Goal: Obtain resource: Download file/media

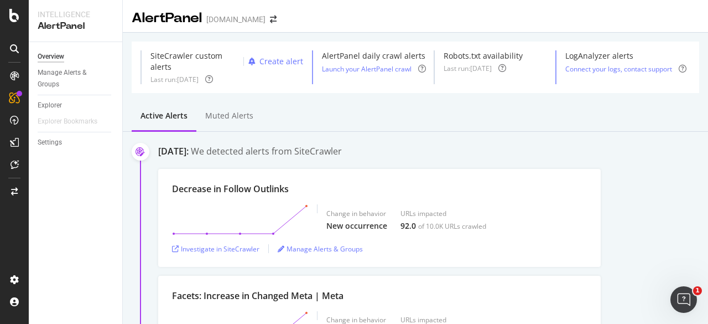
scroll to position [1660, 0]
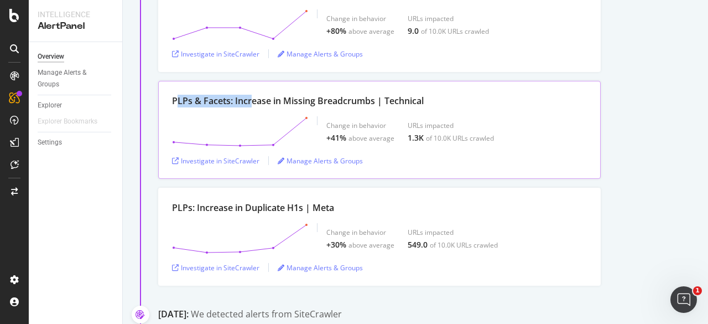
drag, startPoint x: 177, startPoint y: 97, endPoint x: 253, endPoint y: 95, distance: 75.9
click at [253, 95] on div "PLPs & Facets: Increase in Missing Breadcrumbs | Technical" at bounding box center [298, 101] width 252 height 13
drag, startPoint x: 172, startPoint y: 90, endPoint x: 373, endPoint y: 101, distance: 201.2
click at [373, 101] on div "PLPs & Facets: Increase in Missing Breadcrumbs | Technical" at bounding box center [298, 101] width 252 height 13
copy div "PLPs & Facets: Increase in Missing Breadcrumb"
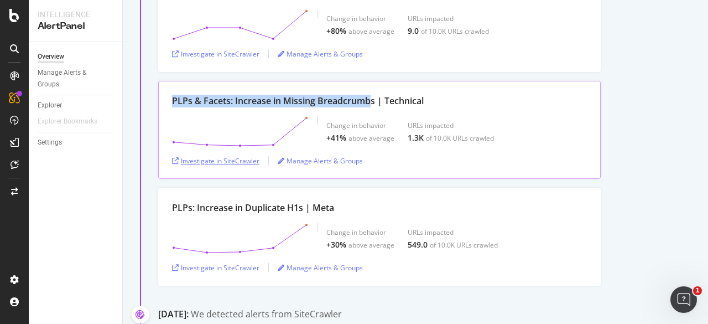
click at [222, 158] on div "Investigate in SiteCrawler" at bounding box center [215, 160] width 87 height 9
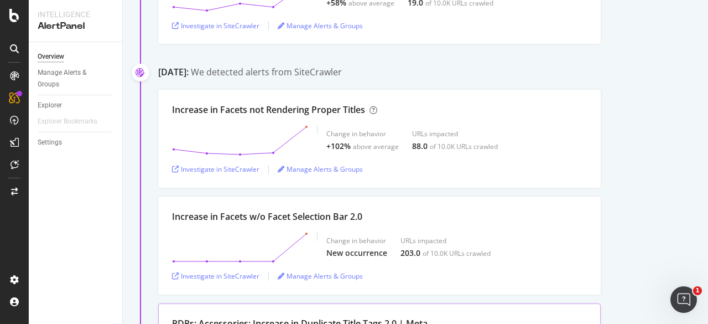
scroll to position [1328, 0]
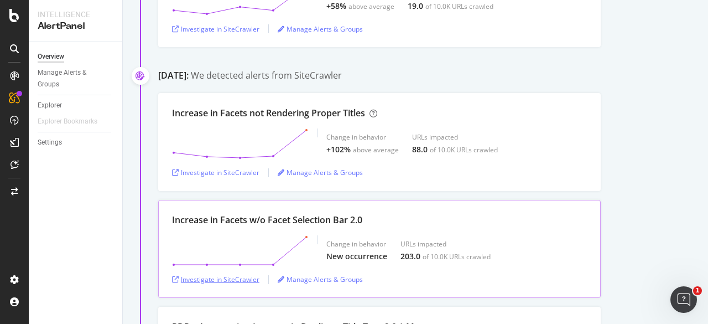
click at [248, 277] on div "Investigate in SiteCrawler" at bounding box center [215, 278] width 87 height 9
drag, startPoint x: 170, startPoint y: 214, endPoint x: 353, endPoint y: 219, distance: 183.2
click at [353, 219] on div "Increase in Facets w/o Facet Selection Bar 2.0 Change in behavior New occurrenc…" at bounding box center [379, 249] width 443 height 98
copy div "Increase in Facets w/o Facet Selection Bar"
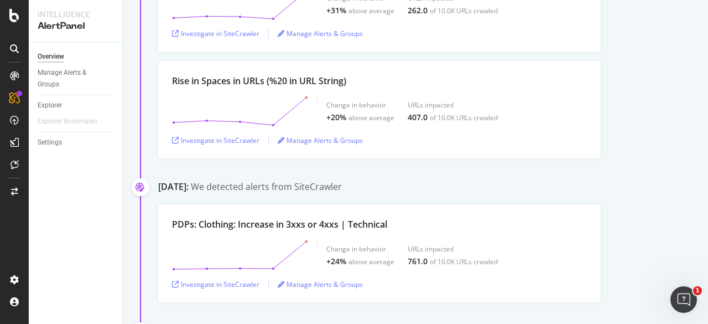
scroll to position [518, 0]
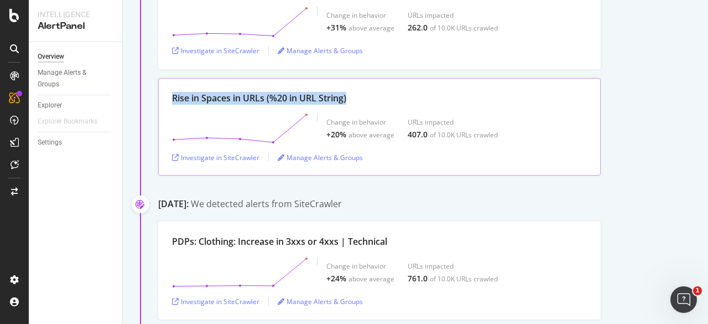
drag, startPoint x: 173, startPoint y: 98, endPoint x: 351, endPoint y: 95, distance: 177.7
click at [351, 95] on div "Rise in Spaces in URLs (%20 in URL String)" at bounding box center [379, 98] width 415 height 13
copy div "Rise in Spaces in URLs (%20 in URL String)"
click at [247, 155] on div "Investigate in SiteCrawler" at bounding box center [215, 157] width 87 height 9
copy div "Rise in Spaces in URLs (%20 in URL String)"
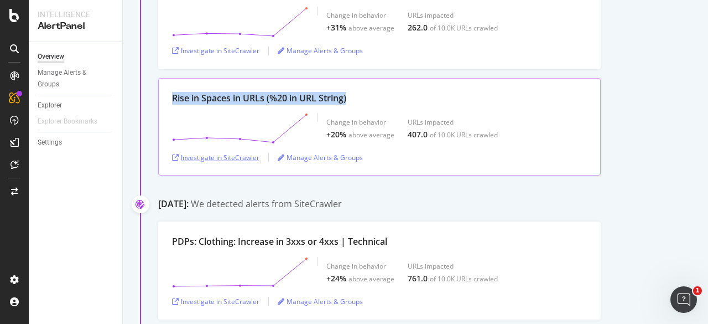
copy div "Rise in Spaces in URLs (%20 in URL String)"
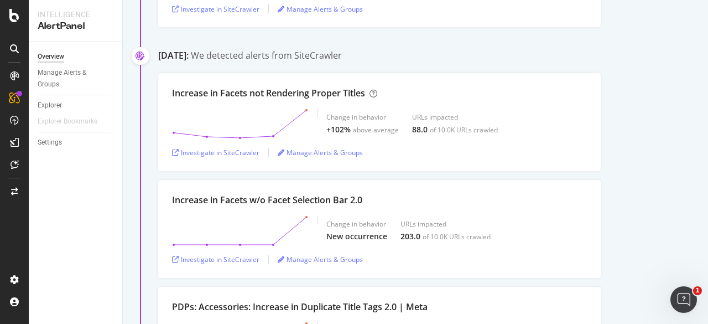
scroll to position [1403, 0]
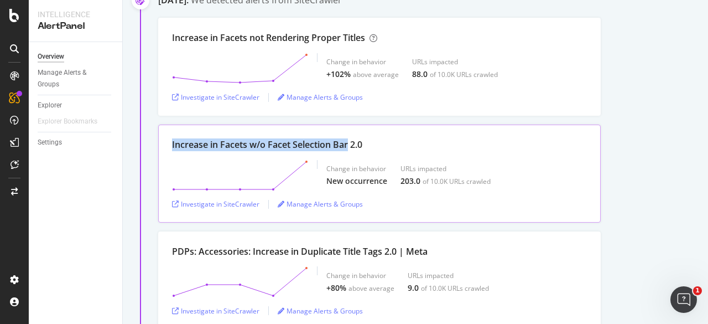
drag, startPoint x: 176, startPoint y: 138, endPoint x: 349, endPoint y: 139, distance: 173.2
click at [349, 139] on div "Increase in Facets w/o Facet Selection Bar 2.0 Change in behavior New occurrenc…" at bounding box center [379, 174] width 443 height 98
copy div "Increase in Facets w/o Facet Selection Bar"
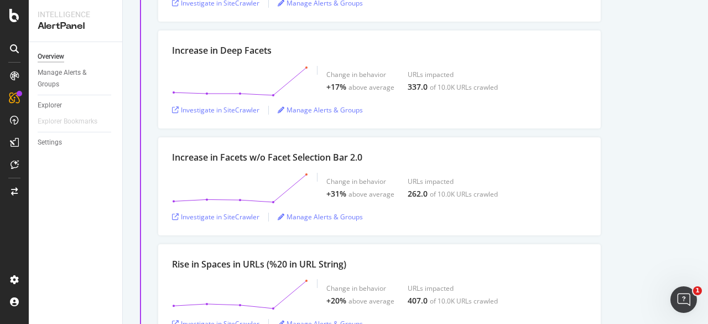
scroll to position [297, 0]
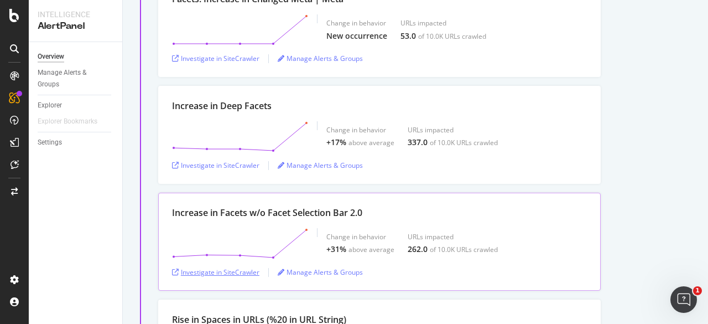
click at [231, 272] on div "Investigate in SiteCrawler" at bounding box center [215, 271] width 87 height 9
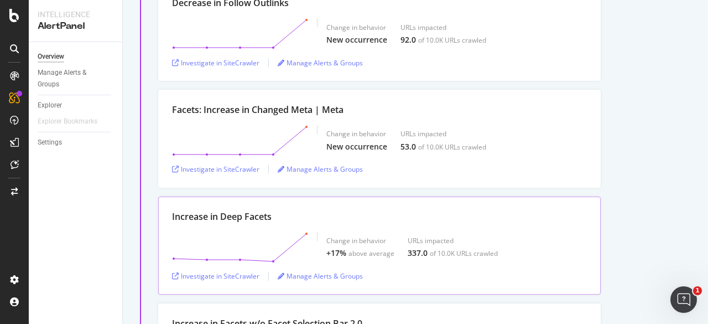
scroll to position [241, 0]
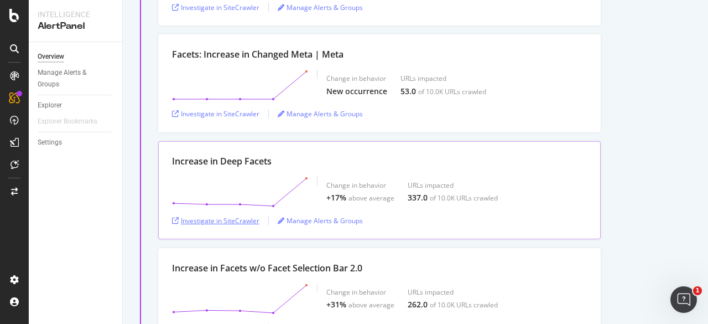
click at [240, 216] on div "Investigate in SiteCrawler" at bounding box center [215, 220] width 87 height 9
drag, startPoint x: 169, startPoint y: 161, endPoint x: 271, endPoint y: 162, distance: 101.8
click at [271, 162] on div "Increase in Deep Facets Change in behavior +17% above average URLs impacted 337…" at bounding box center [379, 190] width 443 height 98
copy div "Increase in Deep Facets"
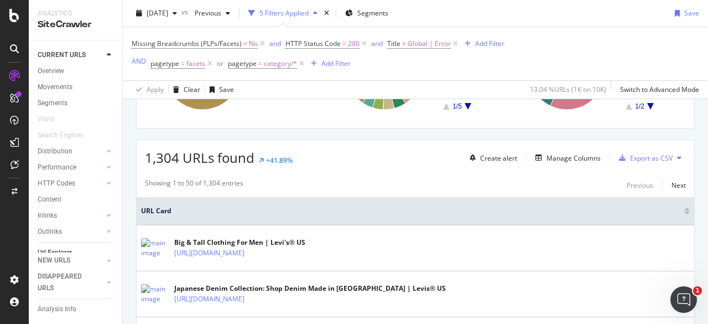
scroll to position [166, 0]
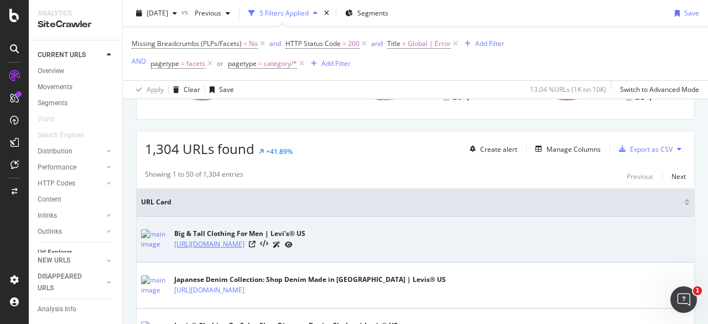
click at [245, 246] on link "https://staging01.dtc.levi.com/US/en_US/big-tall/c/levi_clothing_men_big_tall" at bounding box center [209, 244] width 70 height 11
drag, startPoint x: 410, startPoint y: 246, endPoint x: 173, endPoint y: 250, distance: 236.3
click at [173, 250] on div "Big & Tall Clothing For Men | Levi's® US https://staging01.dtc.levi.com/US/en_U…" at bounding box center [415, 239] width 549 height 28
copy link "https://staging01.dtc.levi.com/US/en_US/big-tall/c/levi_clothing_men_big_tall"
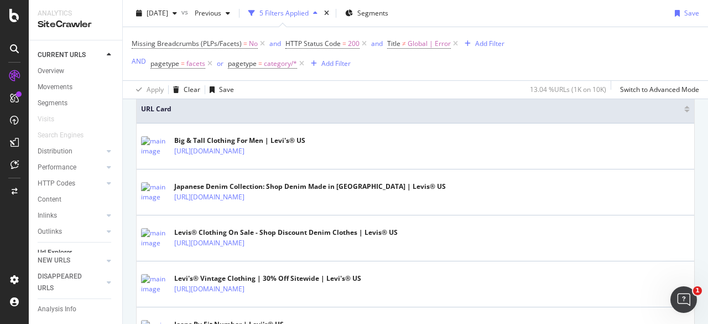
scroll to position [277, 0]
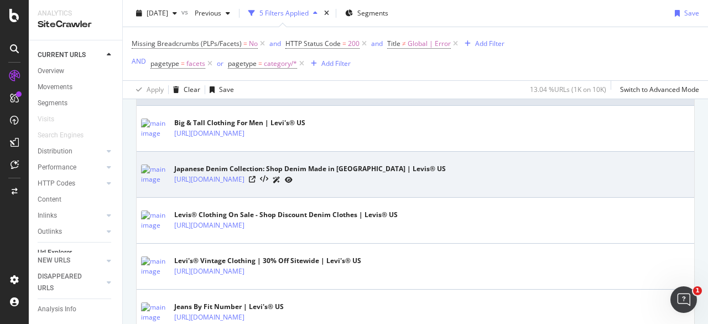
drag, startPoint x: 452, startPoint y: 180, endPoint x: 352, endPoint y: 184, distance: 100.2
click at [352, 184] on div "https://staging01.dtc.levi.com/US/en_US/made-in-japan/c/levi_clothing_made_in_j…" at bounding box center [310, 180] width 272 height 12
copy link "levi_clothing_made_in_japan_us"
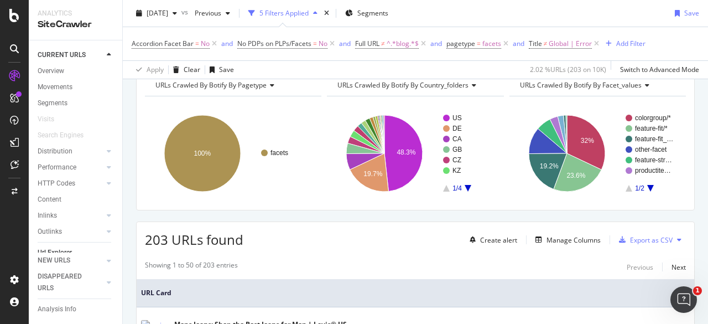
scroll to position [221, 0]
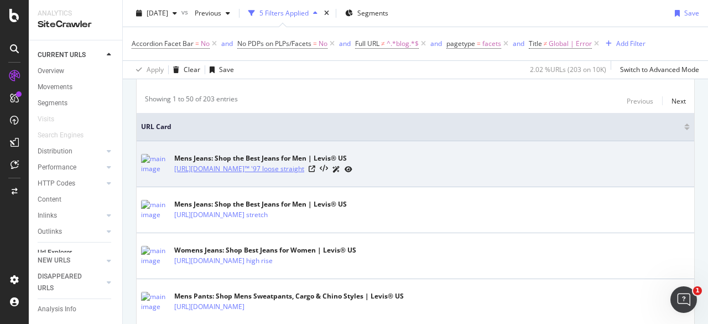
drag, startPoint x: 357, startPoint y: 167, endPoint x: 370, endPoint y: 165, distance: 12.3
click at [369, 165] on div "Mens Jeans: Shop the Best Jeans for Men | Levis® US https://staging01.dtc.levi.…" at bounding box center [415, 164] width 549 height 28
drag, startPoint x: 591, startPoint y: 170, endPoint x: 175, endPoint y: 172, distance: 416.1
click at [175, 172] on div "https://staging01.dtc.levi.com/US/en_US/clothing/men/jeans/c/levi_clothing_men_…" at bounding box center [263, 169] width 178 height 12
copy link "https://staging01.dtc.levi.com/US/en_US/clothing/men/jeans/c/levi_clothing_men_…"
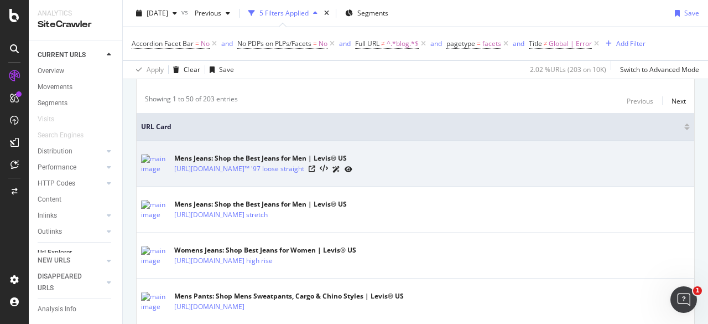
click at [174, 178] on td "Mens Jeans: Shop the Best Jeans for Men | Levis® US https://staging01.dtc.levi.…" at bounding box center [416, 164] width 558 height 46
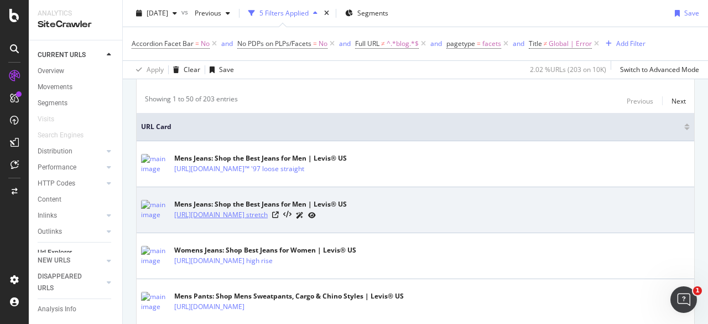
drag, startPoint x: 172, startPoint y: 215, endPoint x: 562, endPoint y: 213, distance: 390.1
click at [562, 213] on div "Mens Jeans: Shop the Best Jeans for Men | Levis® US https://staging01.dtc.levi.…" at bounding box center [415, 210] width 549 height 28
copy link "https://staging01.dtc.levi.com/US/en_US/clothing/men/jeans/c/levi_clothing_men_…"
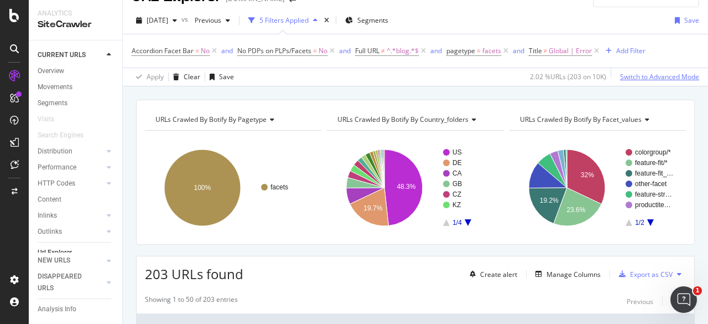
scroll to position [0, 0]
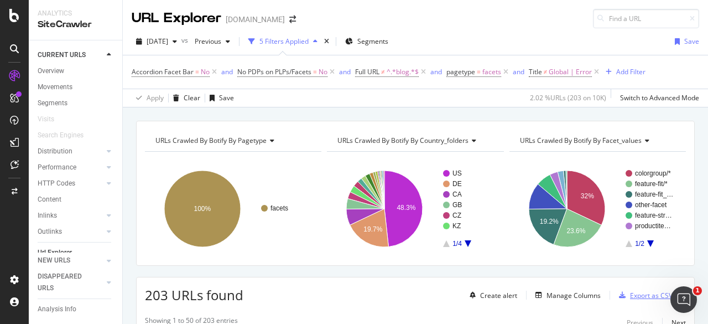
click at [633, 297] on div "Export as CSV" at bounding box center [651, 295] width 43 height 9
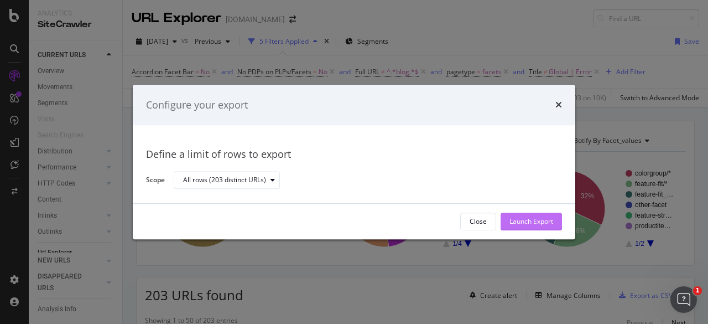
click at [526, 220] on div "Launch Export" at bounding box center [532, 221] width 44 height 9
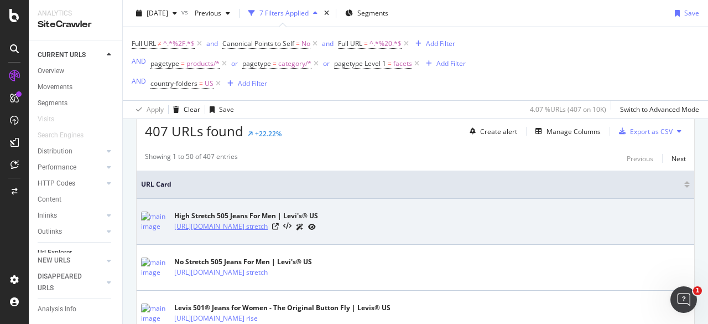
scroll to position [221, 0]
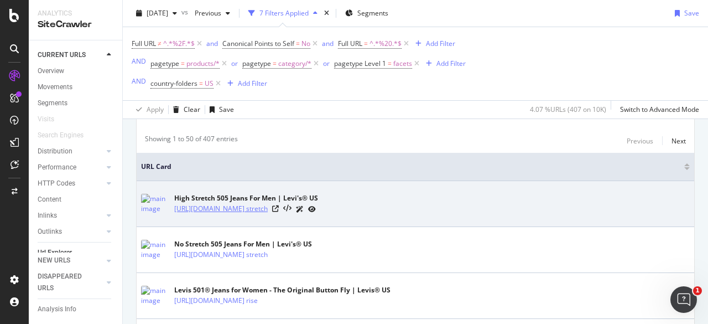
drag, startPoint x: 172, startPoint y: 206, endPoint x: 196, endPoint y: 214, distance: 25.4
click at [196, 214] on div "High Stretch 505 Jeans For Men | Levi's® US https://staging01.dtc.levi.com/US/e…" at bounding box center [415, 204] width 549 height 28
copy link "https://staging01.dtc.levi.com/US/en_US/jeans-by-fit-number/men/jeans/505/c/lev…"
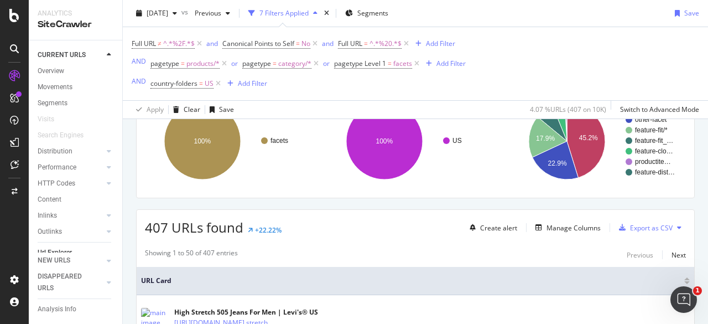
scroll to position [166, 0]
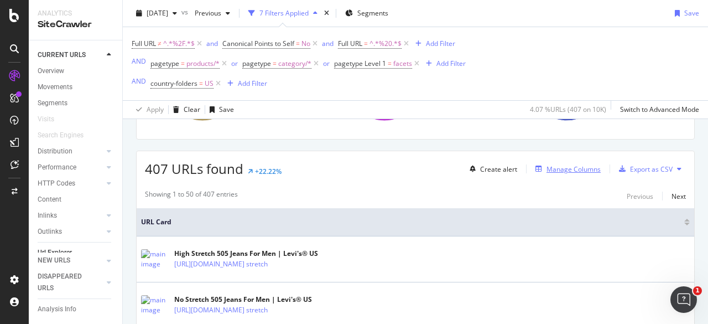
click at [556, 164] on div "Manage Columns" at bounding box center [574, 168] width 54 height 9
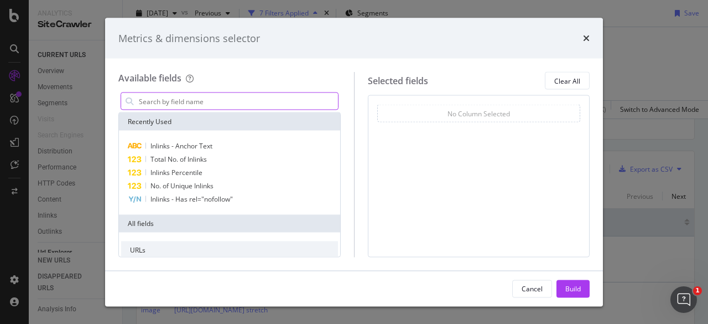
click at [261, 102] on input "modal" at bounding box center [238, 101] width 200 height 17
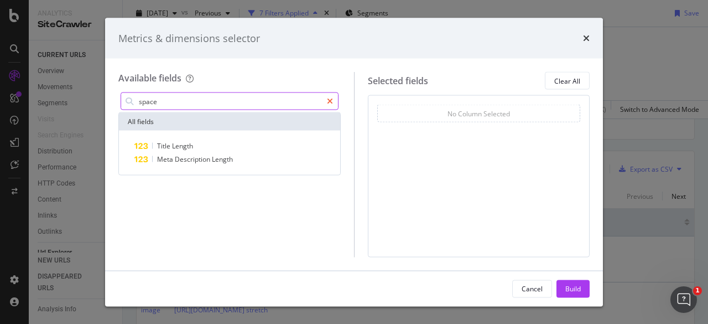
type input "space"
click at [336, 103] on div "modal" at bounding box center [330, 101] width 16 height 18
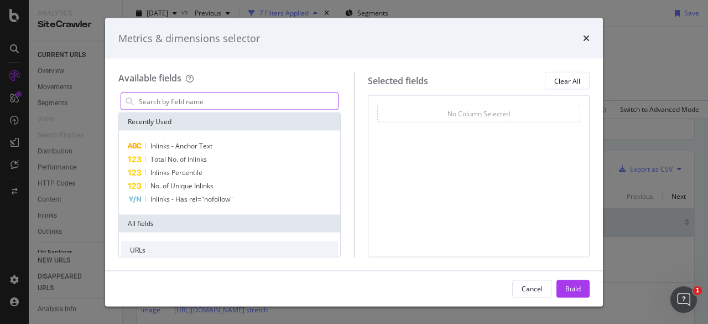
click at [248, 103] on input "modal" at bounding box center [238, 101] width 200 height 17
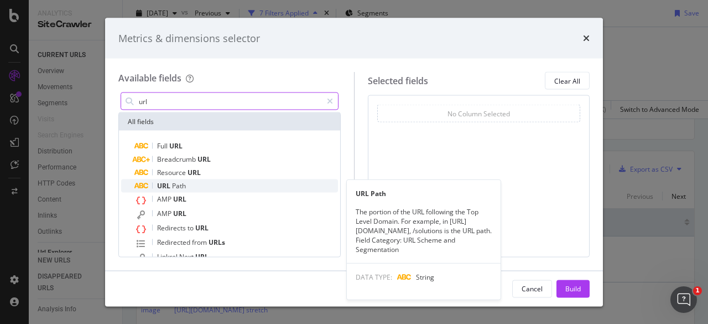
scroll to position [44, 0]
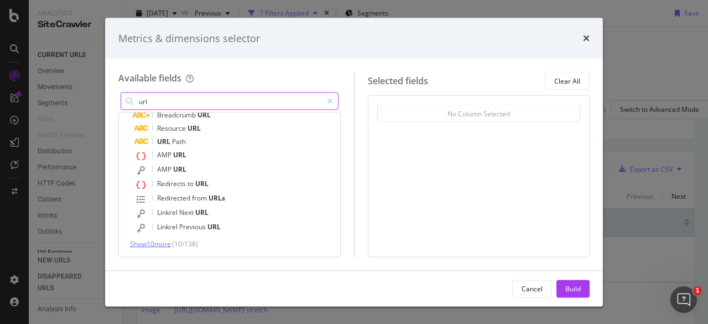
type input "url"
click at [156, 242] on span "Show 10 more" at bounding box center [150, 243] width 41 height 9
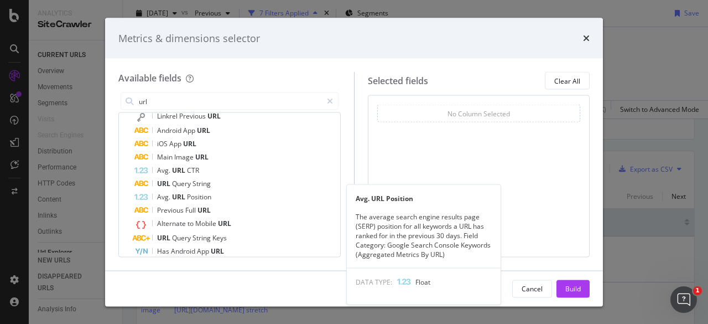
scroll to position [178, 0]
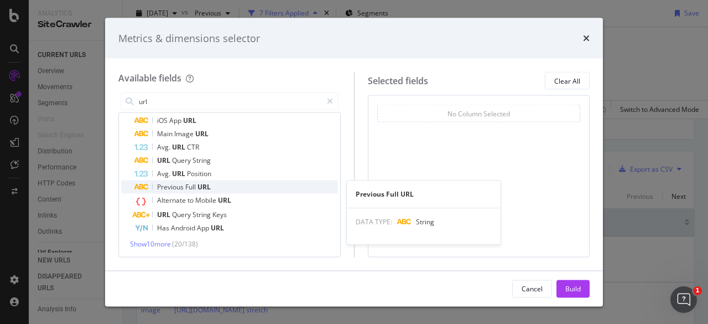
click at [242, 185] on div "Previous Full URL" at bounding box center [236, 186] width 204 height 13
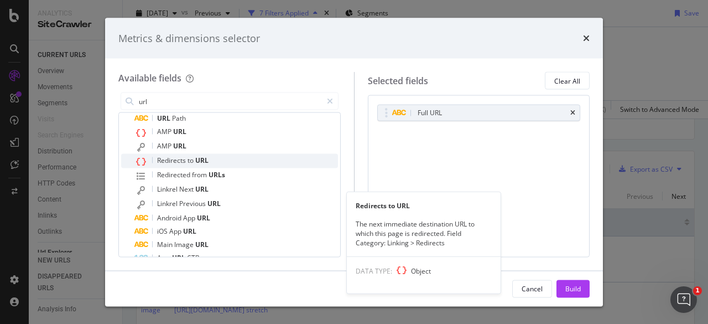
scroll to position [0, 0]
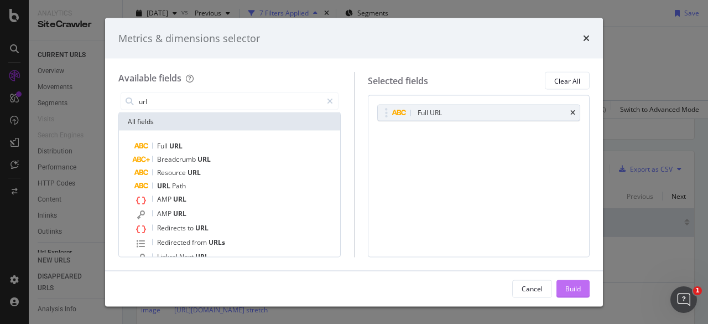
click at [564, 289] on button "Build" at bounding box center [573, 288] width 33 height 18
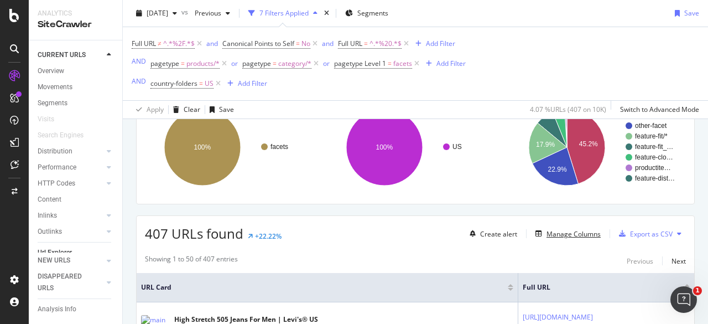
scroll to position [166, 0]
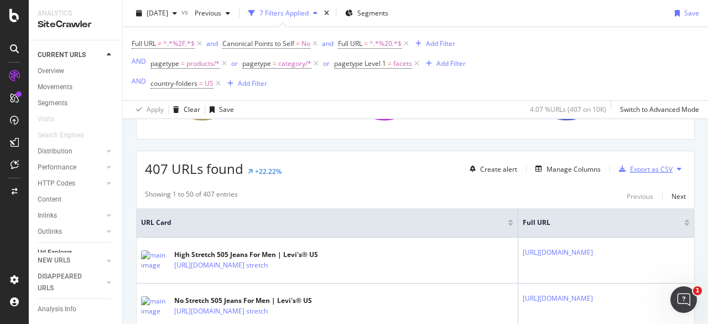
click at [644, 167] on div "Export as CSV" at bounding box center [651, 168] width 43 height 9
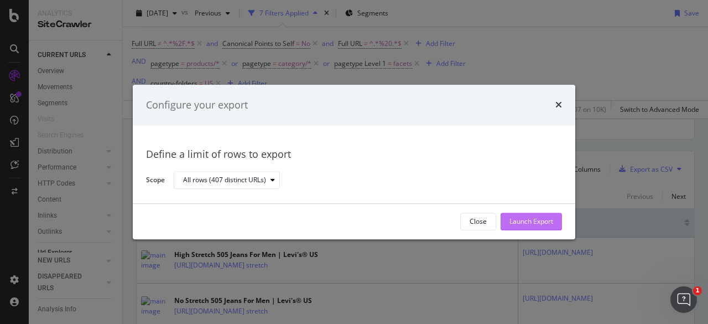
click at [542, 217] on div "Launch Export" at bounding box center [532, 221] width 44 height 9
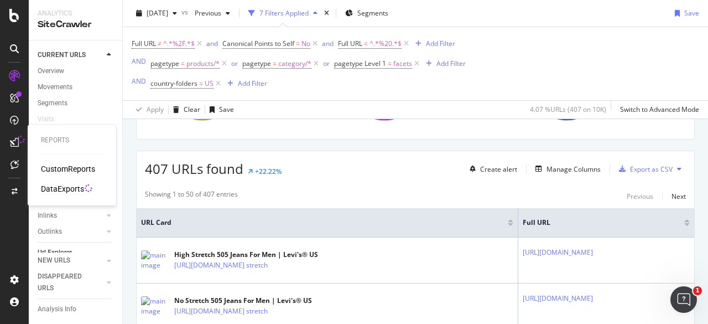
click at [58, 188] on div "DataExports" at bounding box center [62, 188] width 43 height 11
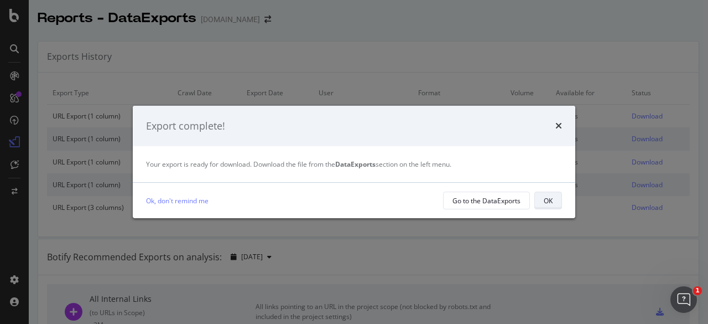
click at [541, 199] on button "OK" at bounding box center [549, 200] width 28 height 18
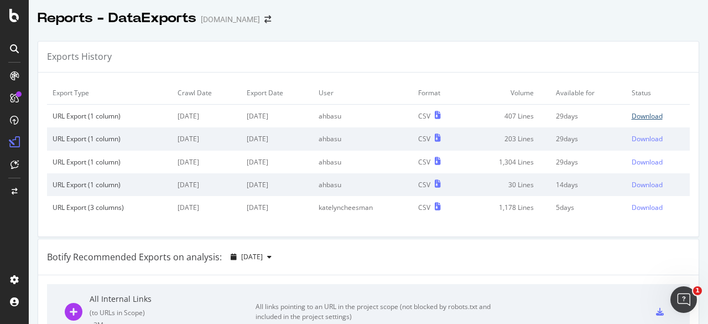
click at [639, 116] on div "Download" at bounding box center [647, 115] width 31 height 9
click at [634, 134] on div "Download" at bounding box center [647, 138] width 31 height 9
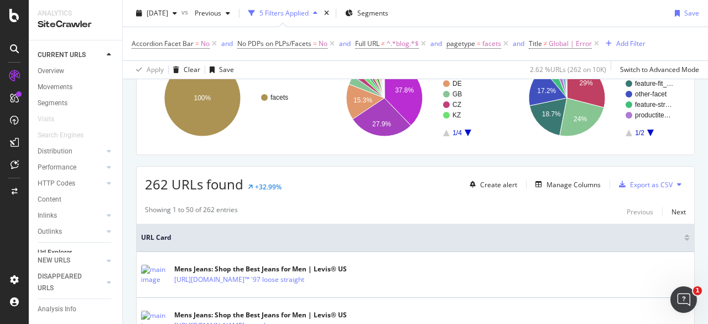
scroll to position [277, 0]
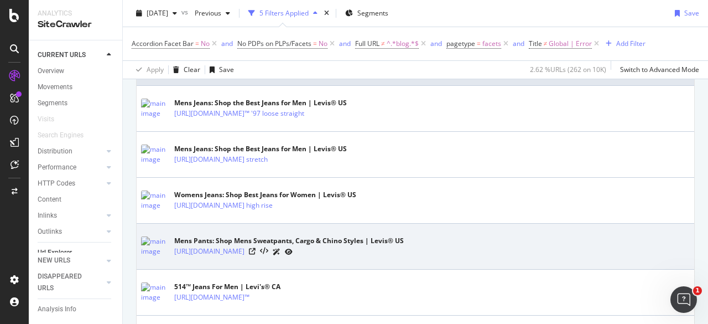
drag, startPoint x: 553, startPoint y: 252, endPoint x: 174, endPoint y: 254, distance: 379.6
click at [174, 254] on div "Mens Pants: Shop Mens Sweatpants, Cargo & Chino Styles | Levis® US https://stag…" at bounding box center [415, 246] width 549 height 28
copy link "https://staging01.dtc.levi.com/US/en_US/clothing/men/pants/c/levi_clothing_men_…"
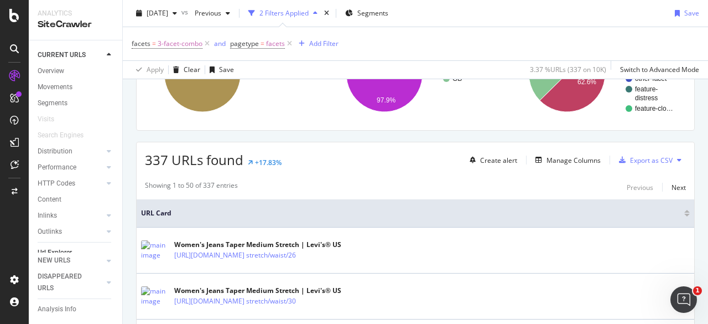
scroll to position [166, 0]
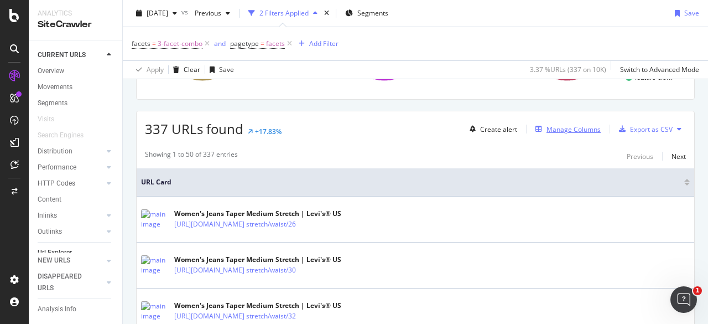
click at [547, 125] on div "Manage Columns" at bounding box center [574, 129] width 54 height 9
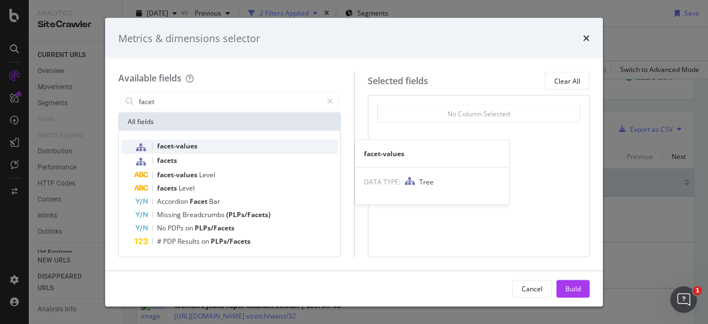
type input "facet"
click at [248, 148] on div "facet-values" at bounding box center [236, 146] width 204 height 14
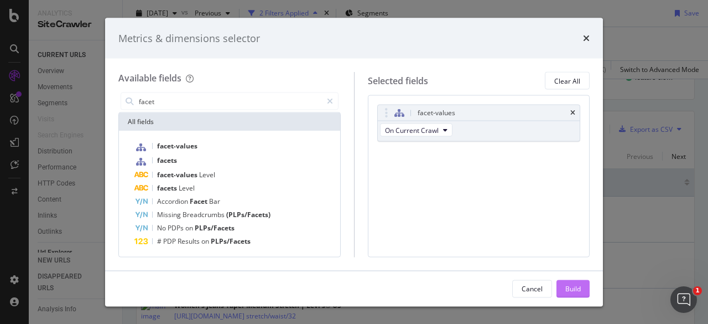
click at [578, 285] on div "Build" at bounding box center [573, 287] width 15 height 9
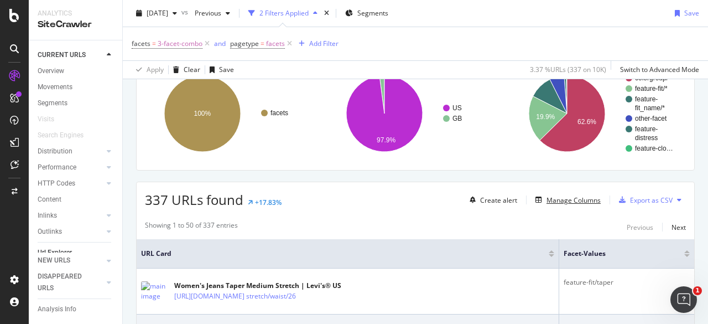
scroll to position [46, 0]
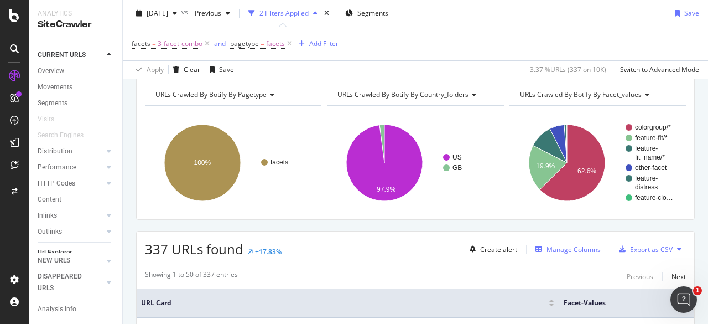
click at [558, 250] on div "Manage Columns" at bounding box center [574, 249] width 54 height 9
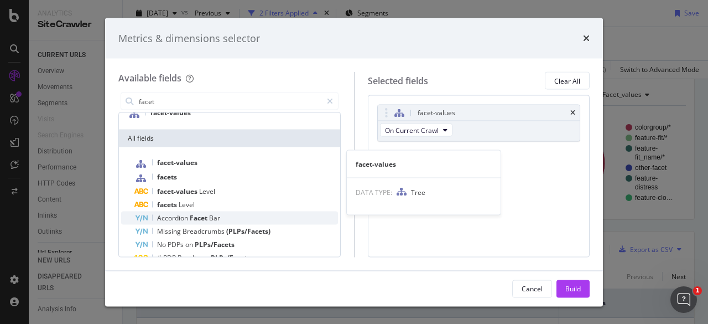
scroll to position [49, 0]
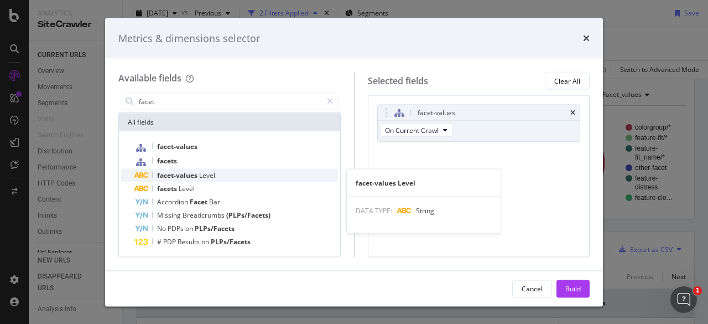
type input "facet"
click at [217, 174] on div "facet-values Level" at bounding box center [236, 175] width 204 height 13
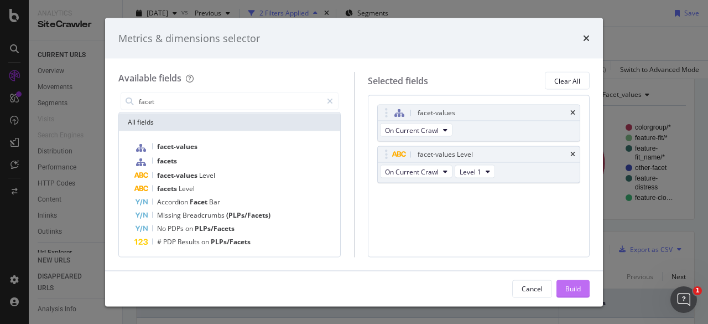
click at [572, 289] on div "Build" at bounding box center [573, 287] width 15 height 9
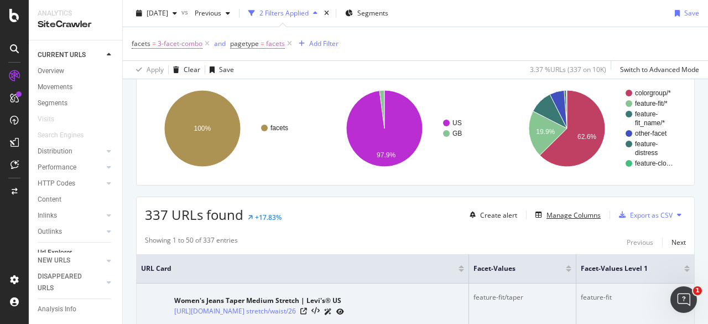
scroll to position [77, 0]
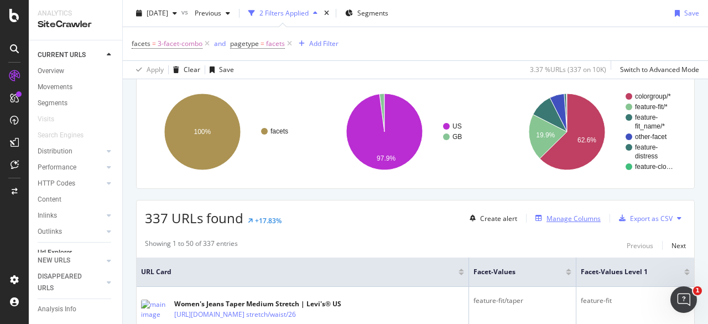
click at [560, 214] on div "Manage Columns" at bounding box center [574, 218] width 54 height 9
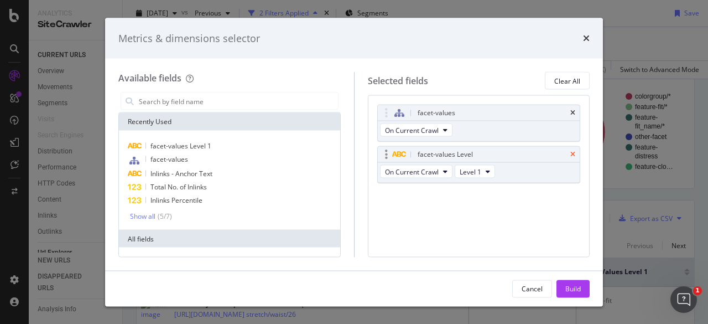
click at [571, 155] on icon "times" at bounding box center [573, 154] width 5 height 7
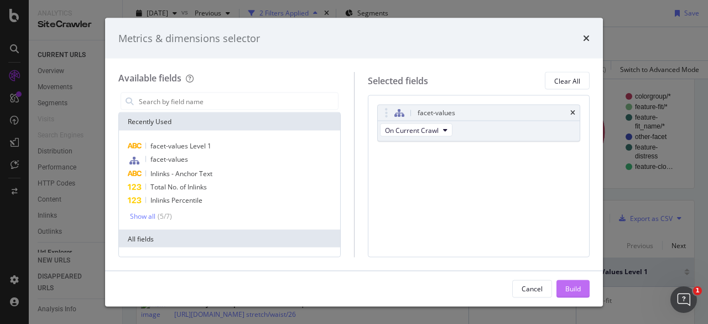
click at [572, 286] on div "Build" at bounding box center [573, 287] width 15 height 9
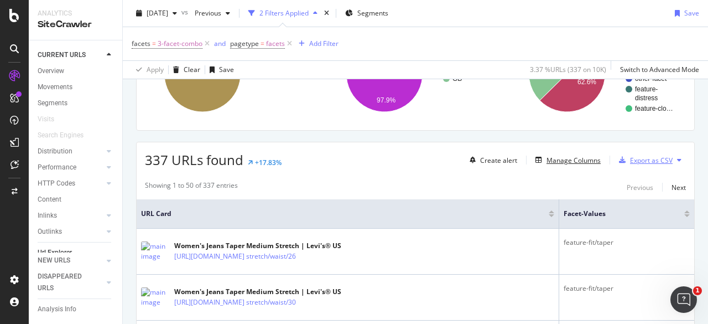
scroll to position [132, 0]
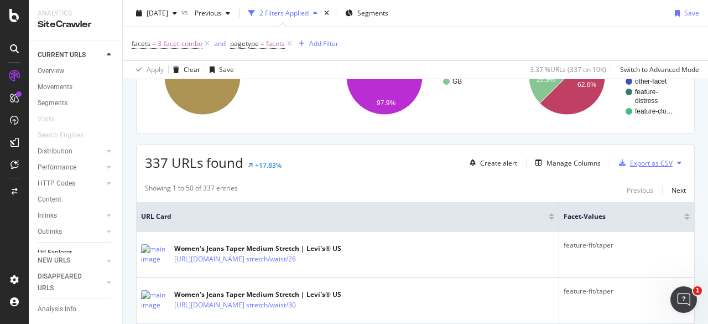
click at [650, 160] on div "Export as CSV" at bounding box center [651, 162] width 43 height 9
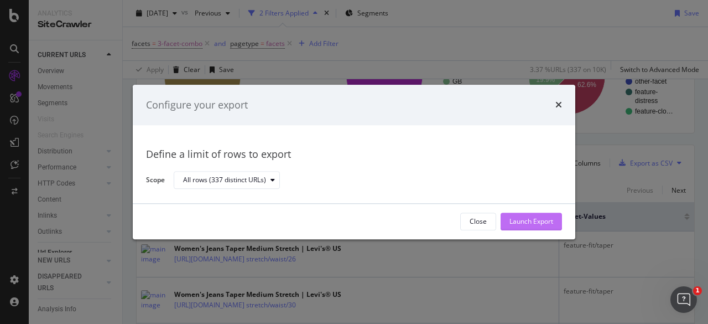
click at [530, 214] on div "Launch Export" at bounding box center [532, 221] width 44 height 17
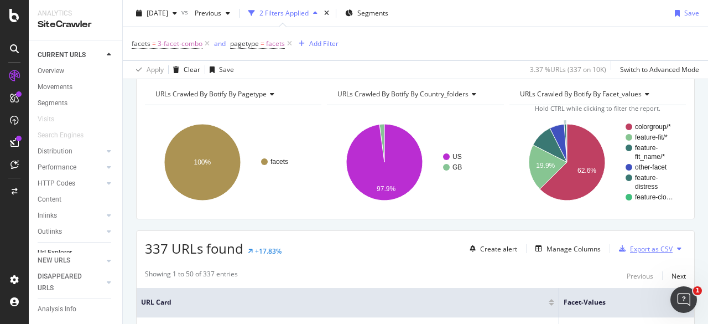
scroll to position [55, 0]
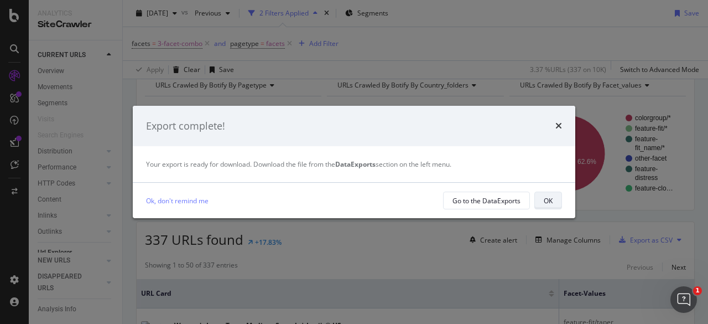
click at [547, 200] on div "OK" at bounding box center [548, 200] width 9 height 9
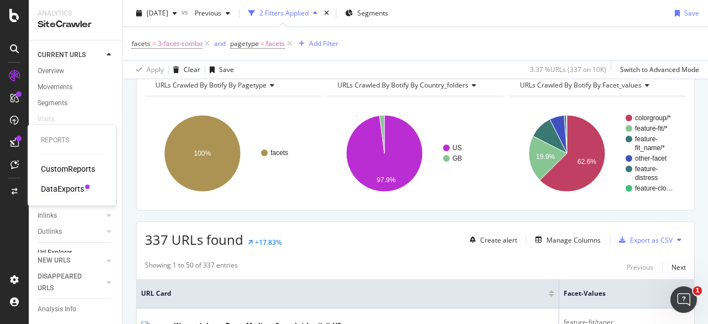
click at [70, 185] on div "DataExports" at bounding box center [62, 188] width 43 height 11
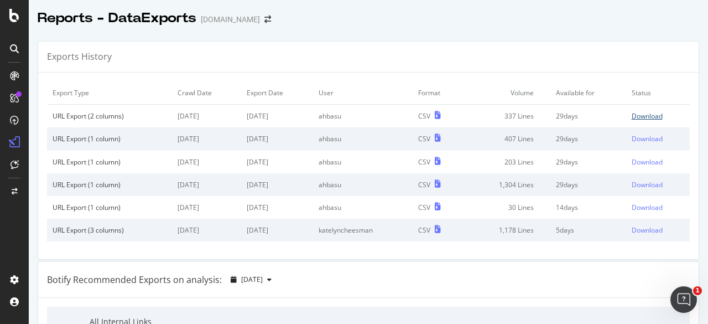
click at [632, 115] on div "Download" at bounding box center [647, 115] width 31 height 9
